Goal: Complete application form

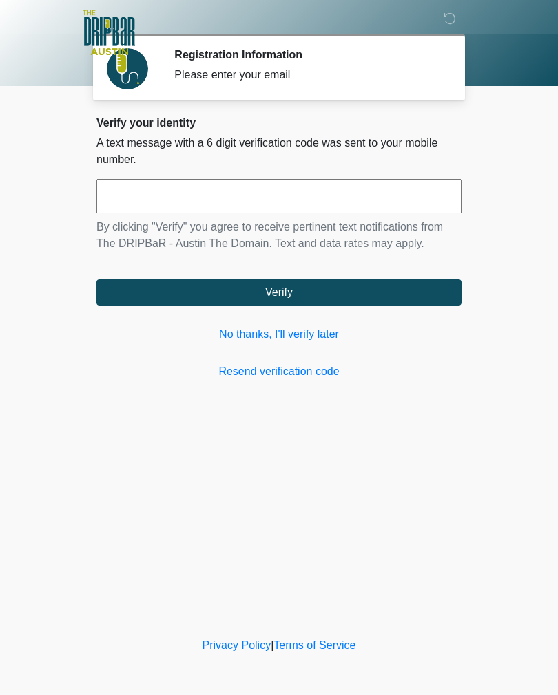
click at [157, 187] on input "text" at bounding box center [278, 196] width 365 height 34
type input "******"
click at [407, 291] on button "Verify" at bounding box center [278, 292] width 365 height 26
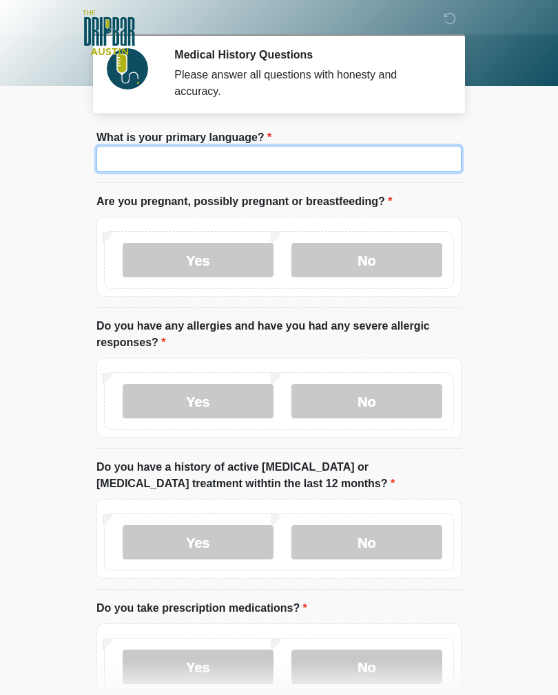
click at [377, 149] on input "What is your primary language?" at bounding box center [278, 159] width 365 height 26
type input "*******"
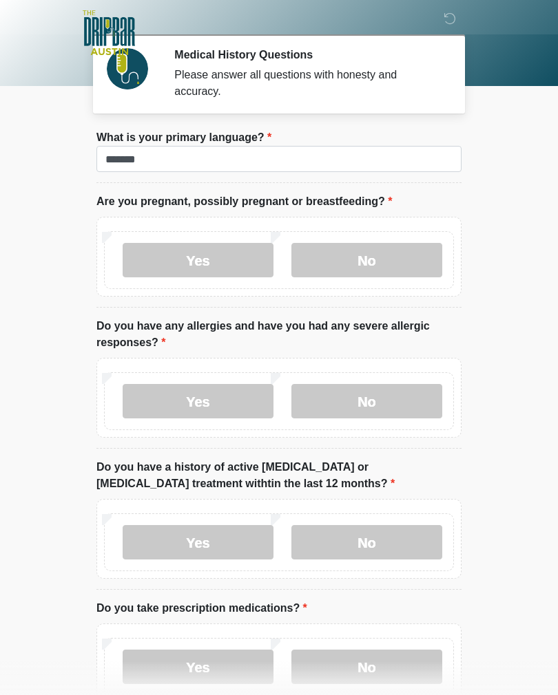
click at [413, 251] on label "No" at bounding box center [366, 260] width 151 height 34
click at [351, 405] on label "No" at bounding box center [366, 401] width 151 height 34
click at [341, 537] on label "No" at bounding box center [366, 542] width 151 height 34
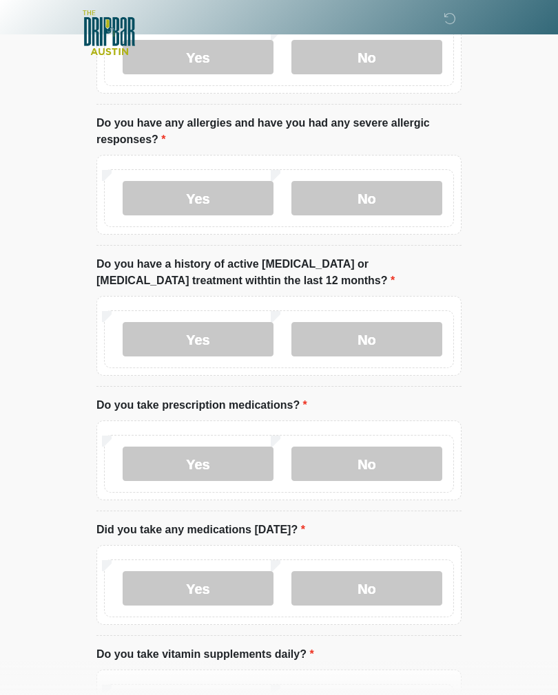
scroll to position [230, 0]
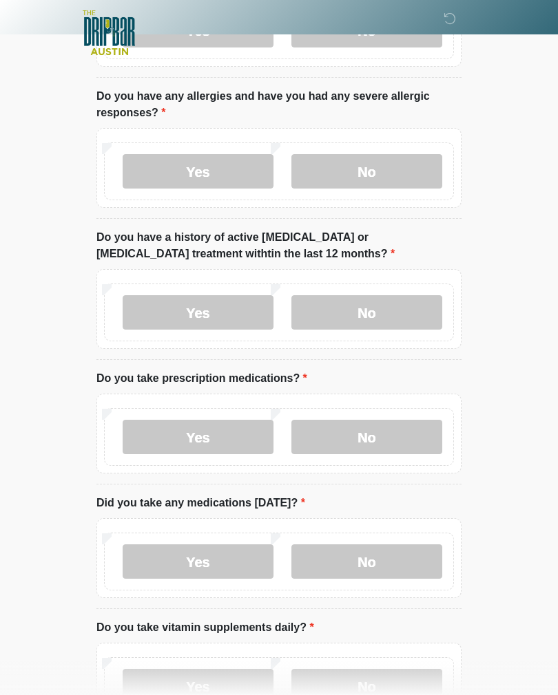
click at [244, 430] on label "Yes" at bounding box center [198, 437] width 151 height 34
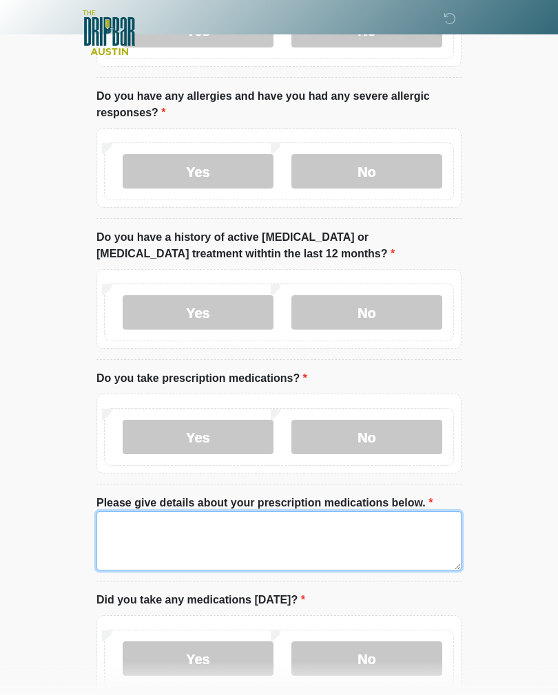
click at [250, 538] on textarea "Please give details about your prescription medications below." at bounding box center [278, 540] width 365 height 59
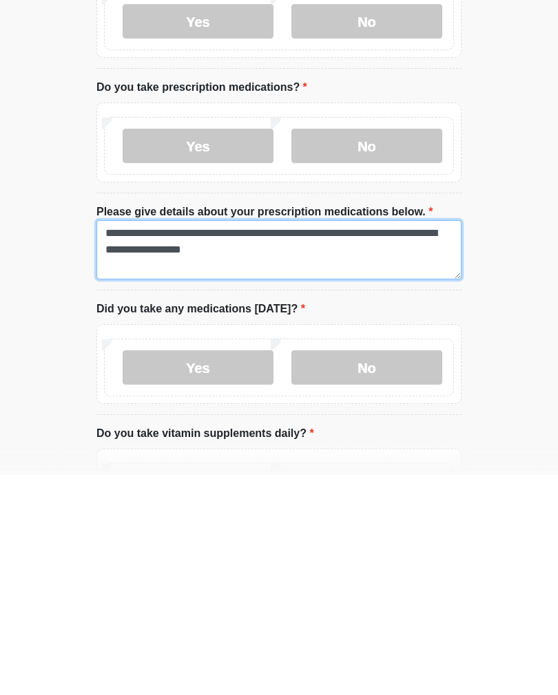
type textarea "**********"
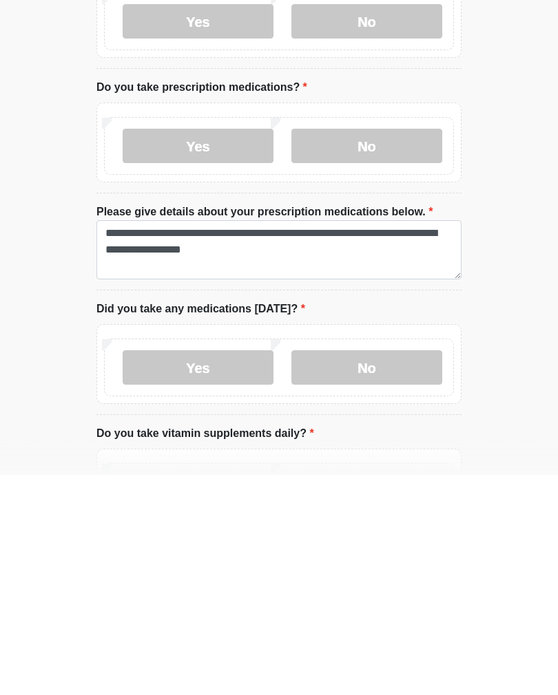
click at [365, 571] on label "No" at bounding box center [366, 588] width 151 height 34
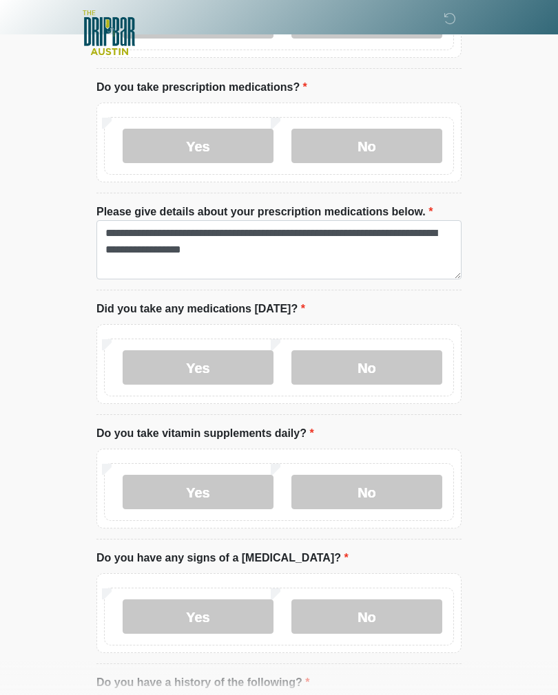
click at [154, 493] on label "Yes" at bounding box center [198, 492] width 151 height 34
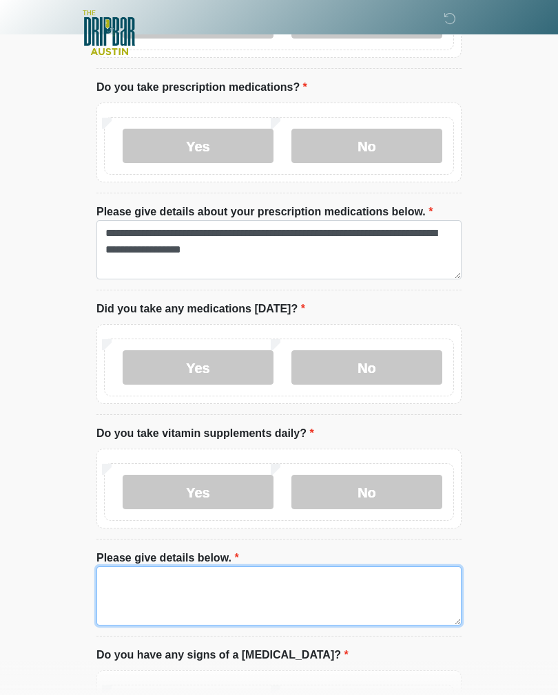
click at [358, 582] on textarea "Please give details below." at bounding box center [278, 596] width 365 height 59
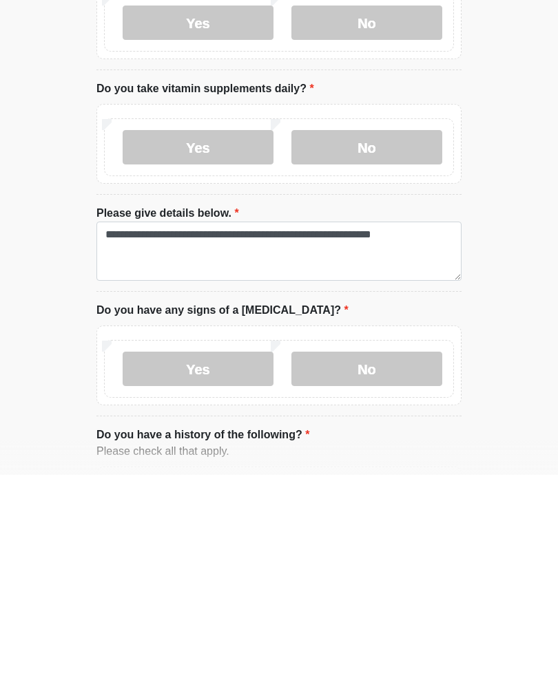
click at [414, 572] on label "No" at bounding box center [366, 589] width 151 height 34
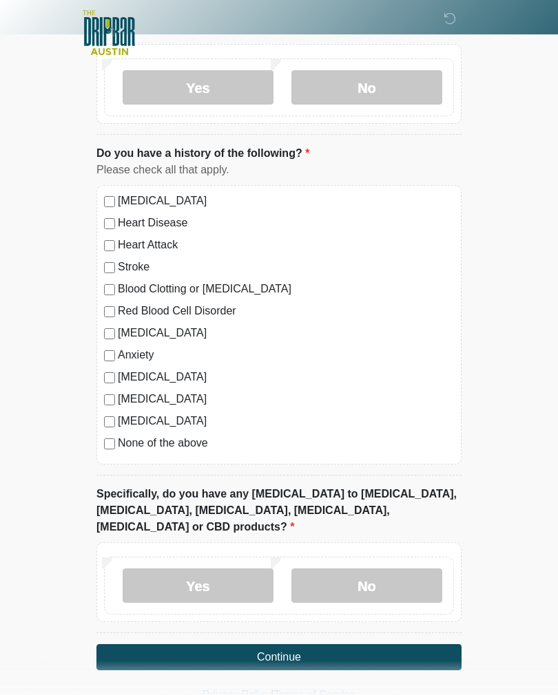
scroll to position [1155, 0]
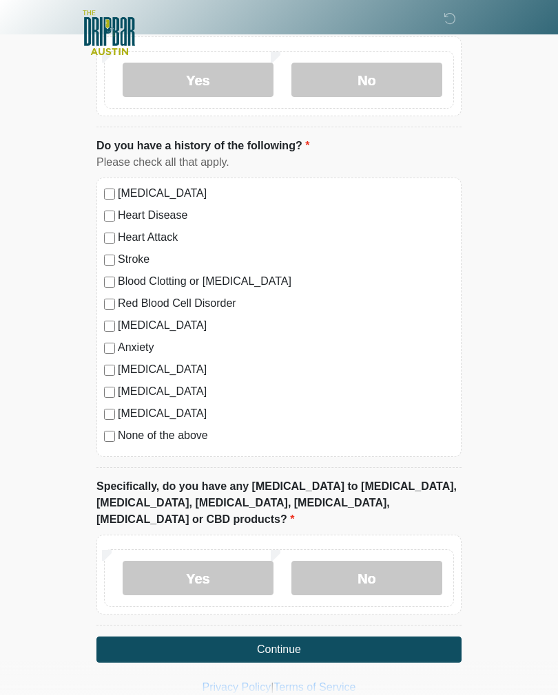
click at [419, 561] on label "No" at bounding box center [366, 578] width 151 height 34
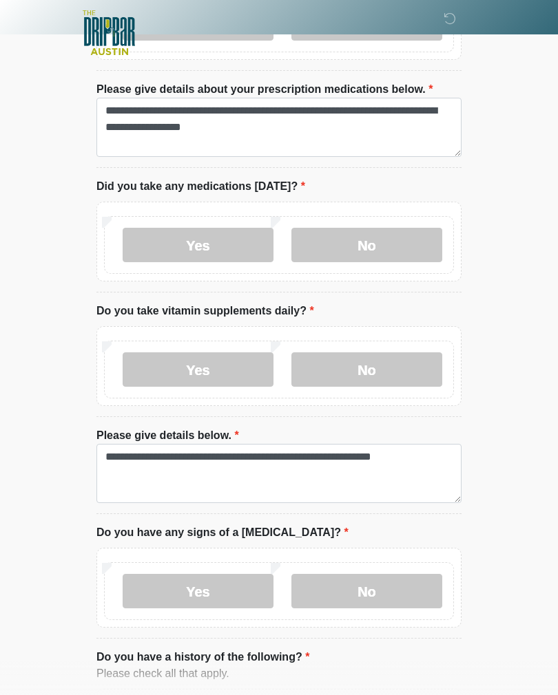
scroll to position [643, 0]
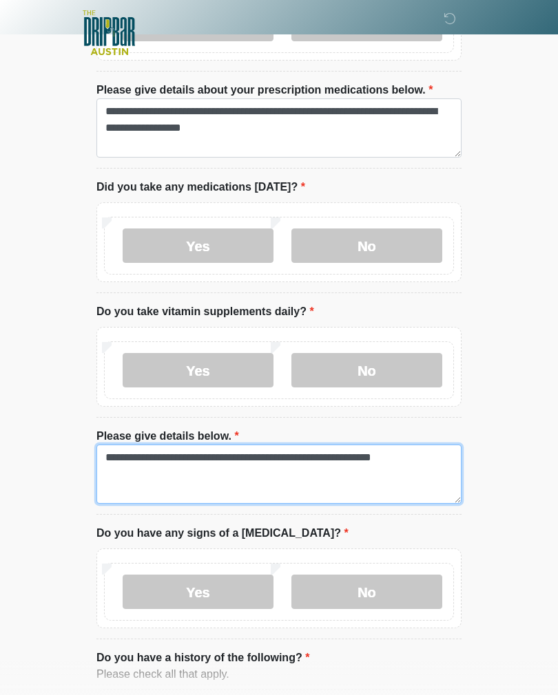
click at [426, 449] on textarea "**********" at bounding box center [278, 474] width 365 height 59
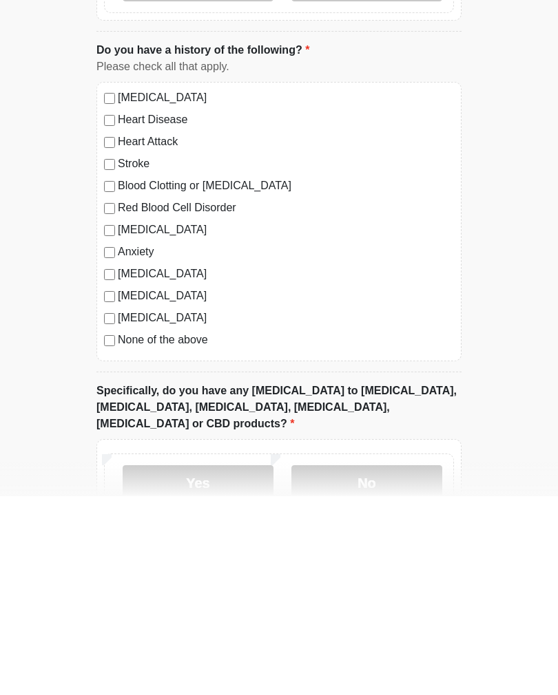
scroll to position [1176, 0]
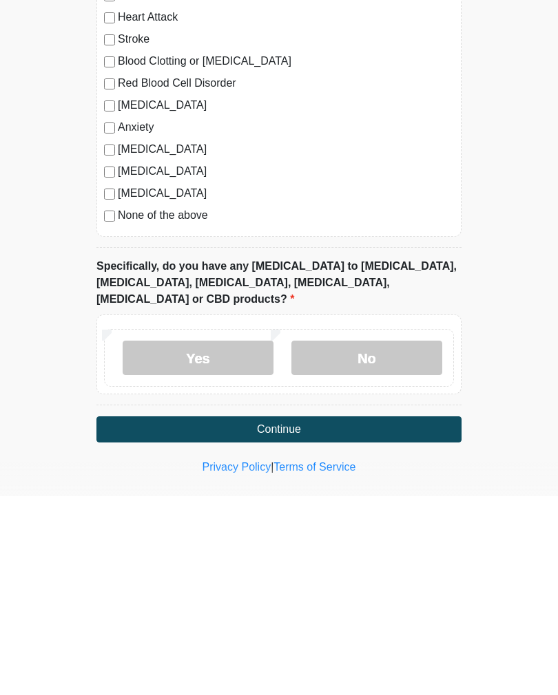
type textarea "**********"
click at [393, 615] on button "Continue" at bounding box center [278, 628] width 365 height 26
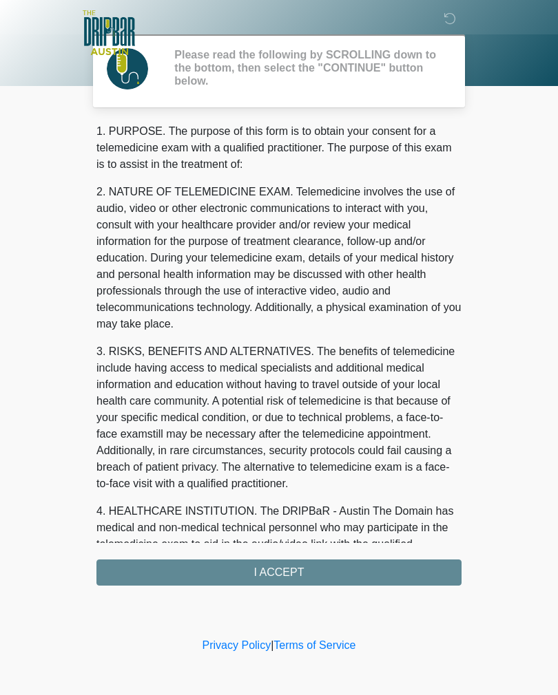
scroll to position [0, 0]
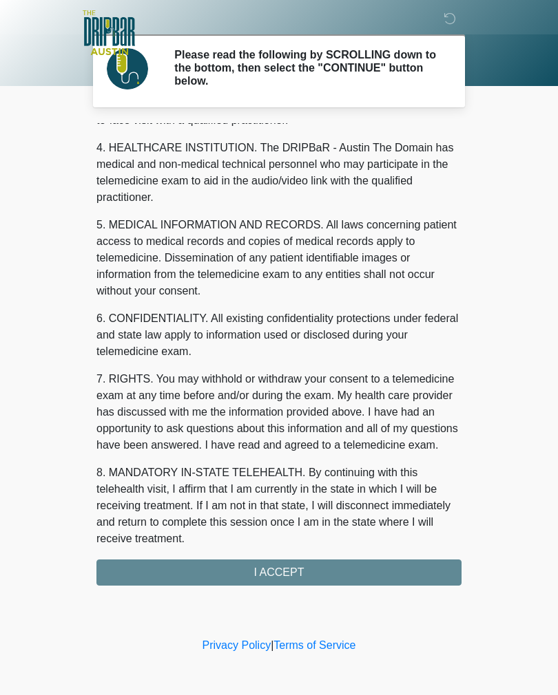
click at [383, 569] on div "1. PURPOSE. The purpose of this form is to obtain your consent for a telemedici…" at bounding box center [278, 354] width 365 height 463
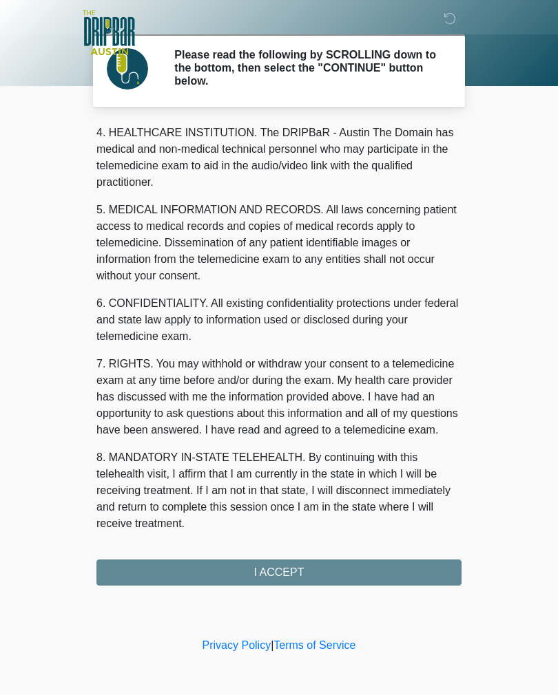
scroll to position [395, 0]
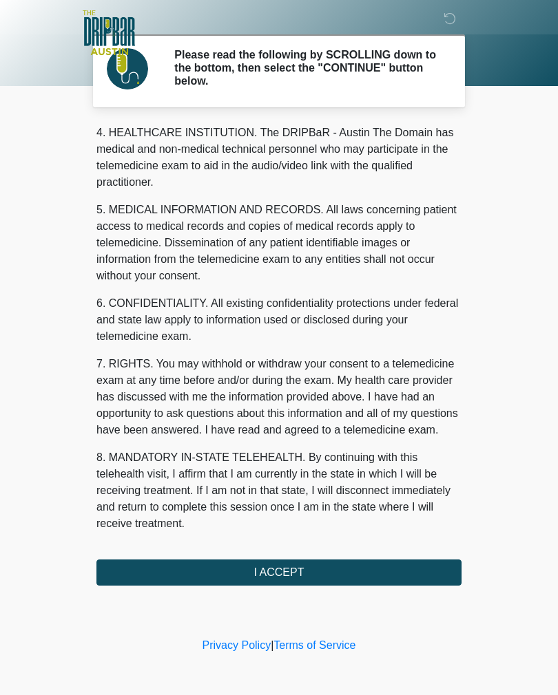
click at [377, 565] on button "I ACCEPT" at bounding box center [278, 573] width 365 height 26
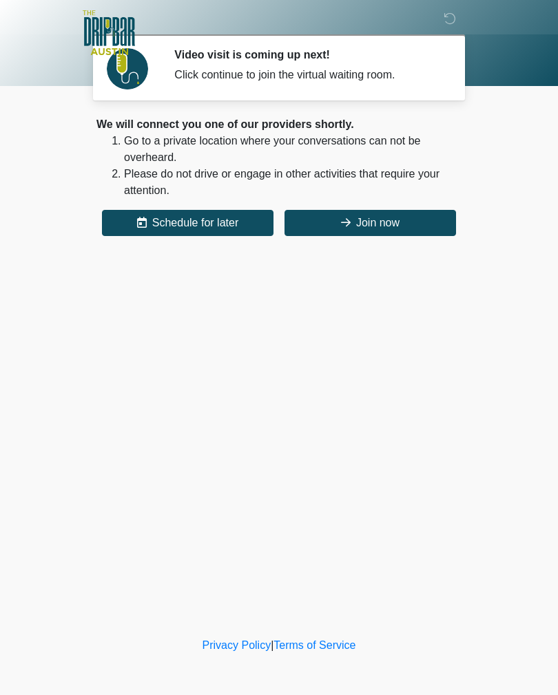
click at [414, 218] on button "Join now" at bounding box center [369, 223] width 171 height 26
